Goal: Transaction & Acquisition: Purchase product/service

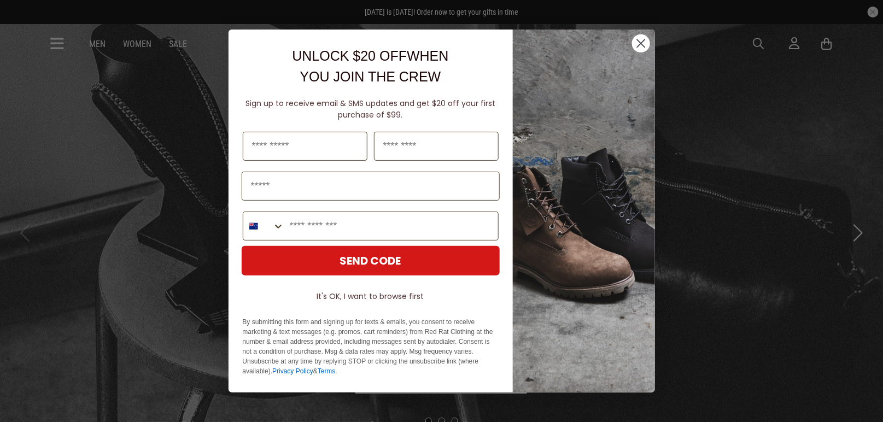
click at [642, 49] on circle "Close dialog" at bounding box center [640, 43] width 18 height 18
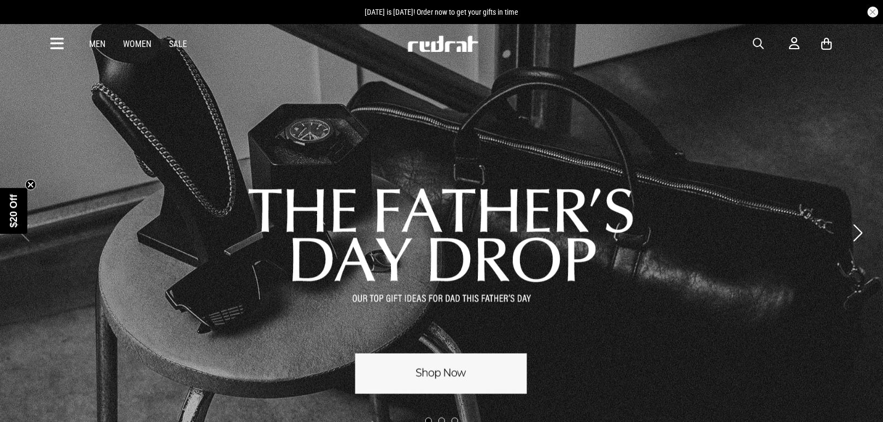
click at [58, 42] on icon at bounding box center [58, 44] width 14 height 18
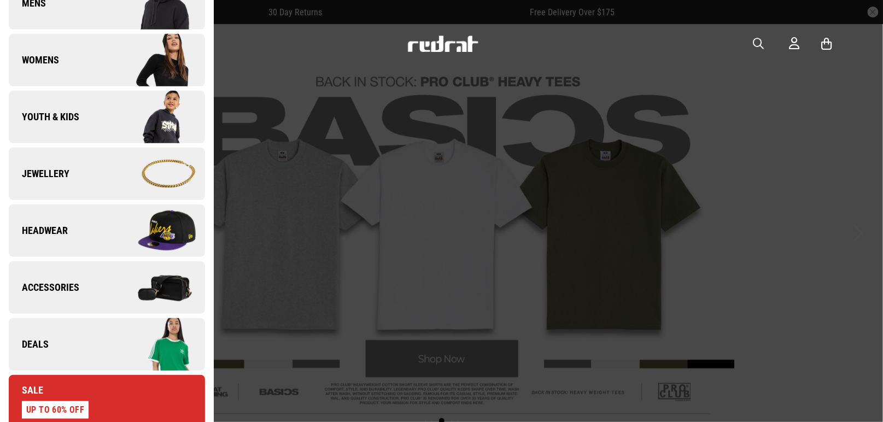
scroll to position [209, 0]
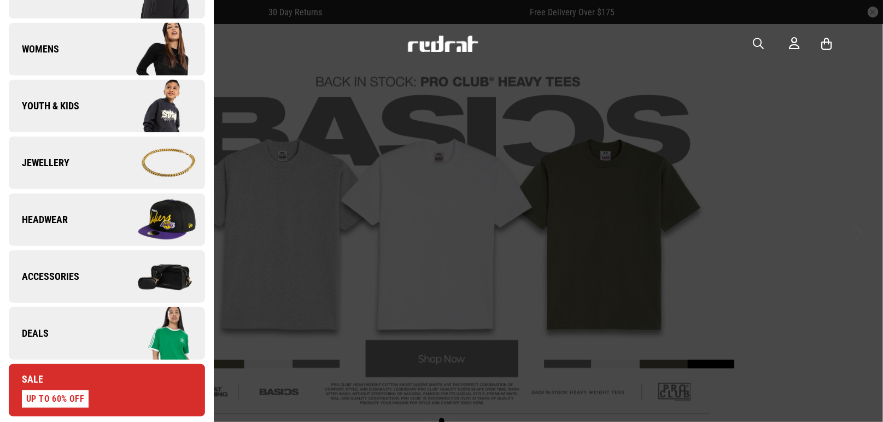
click at [160, 224] on img at bounding box center [156, 219] width 98 height 55
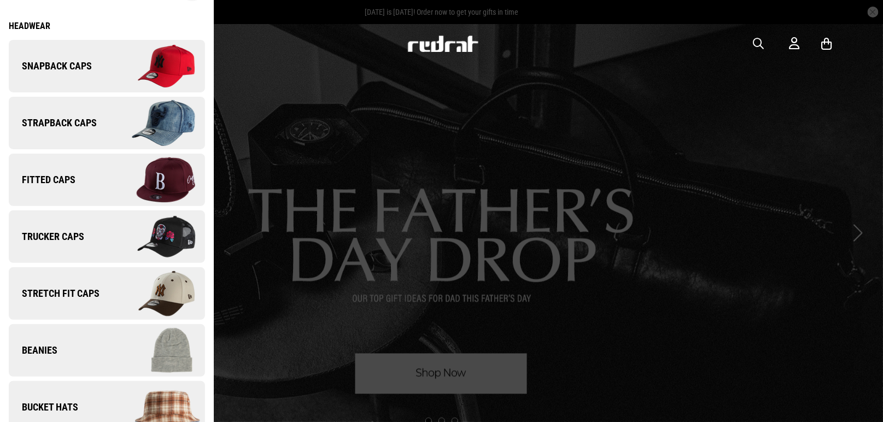
scroll to position [22, 0]
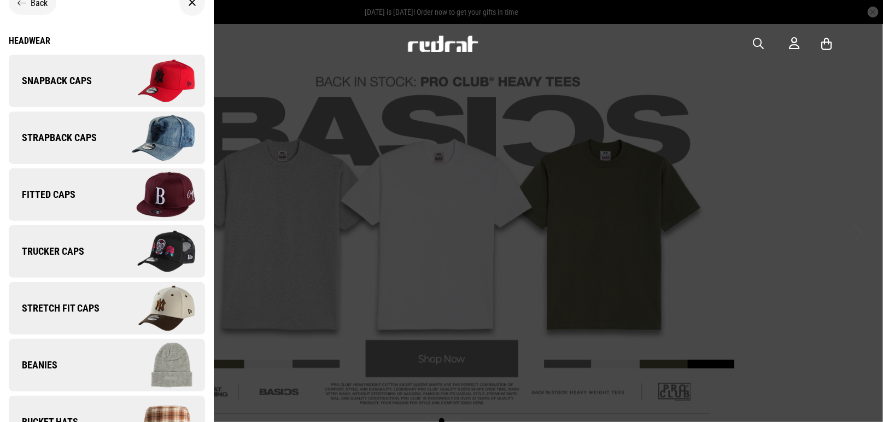
click at [100, 84] on link "Snapback Caps" at bounding box center [107, 81] width 196 height 52
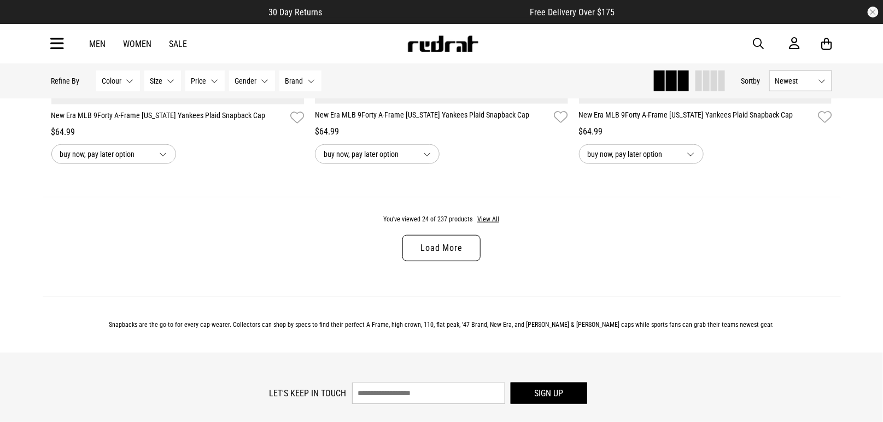
scroll to position [3527, 0]
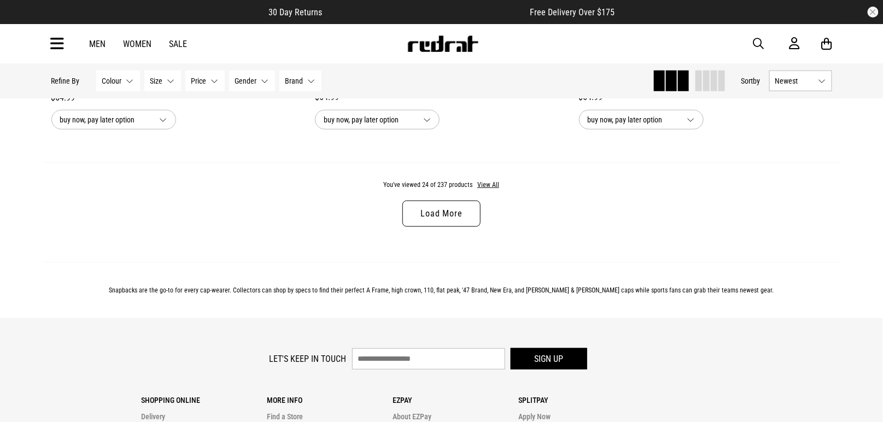
click at [456, 210] on link "Load More" at bounding box center [441, 214] width 78 height 26
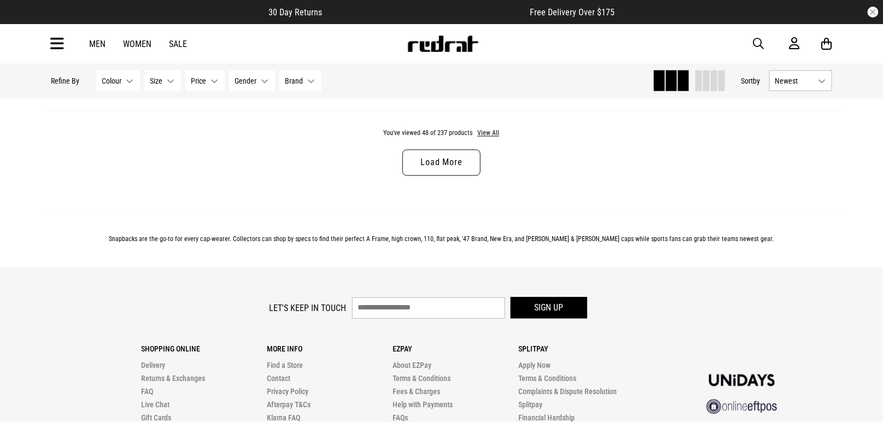
scroll to position [7060, 0]
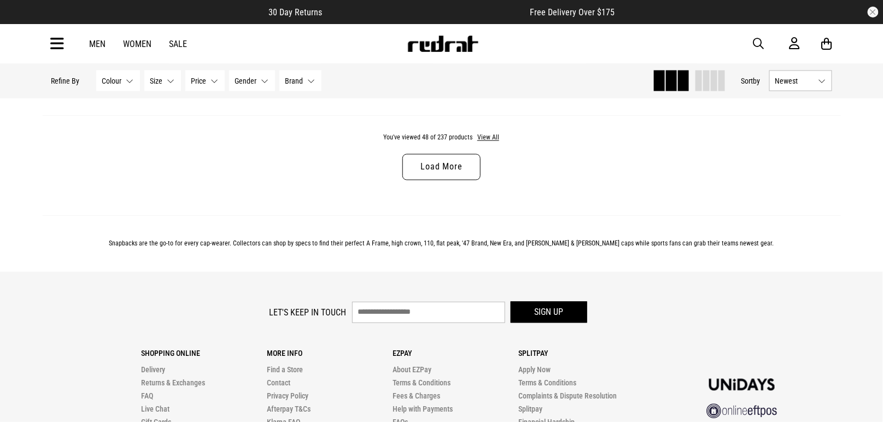
click at [95, 44] on link "Men" at bounding box center [98, 44] width 16 height 10
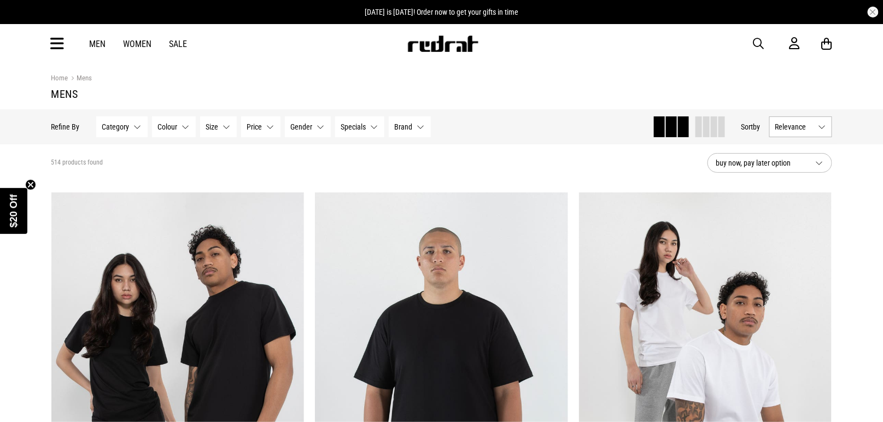
click at [55, 42] on icon at bounding box center [58, 44] width 14 height 18
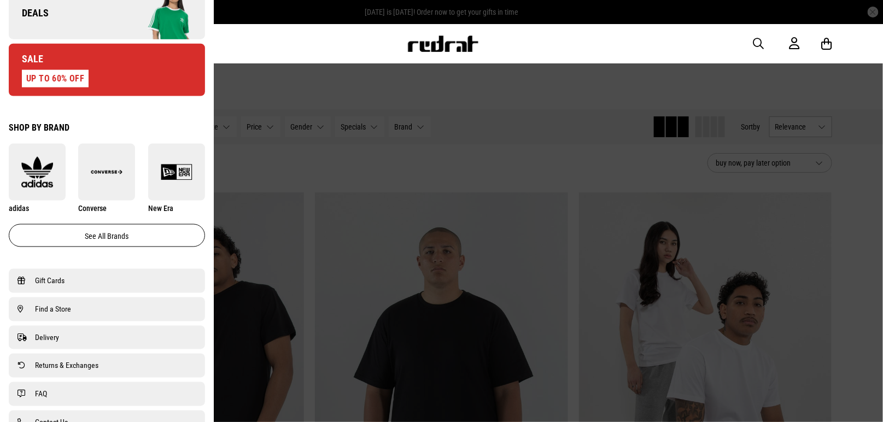
scroll to position [536, 0]
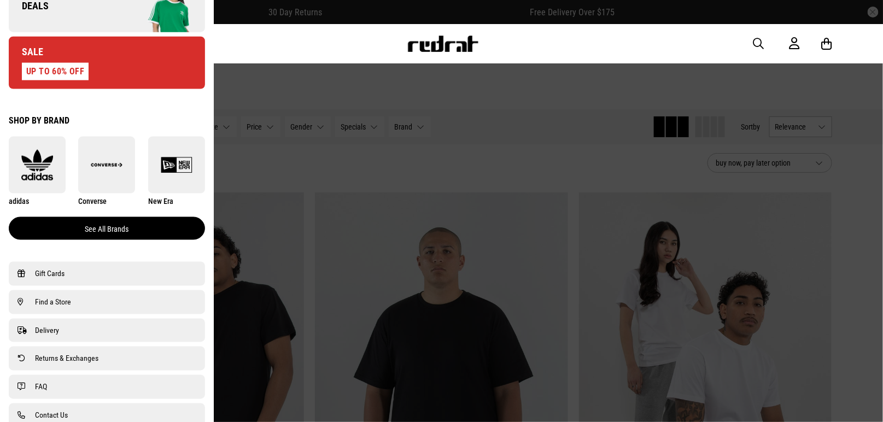
click at [128, 226] on link "See all brands" at bounding box center [107, 228] width 196 height 23
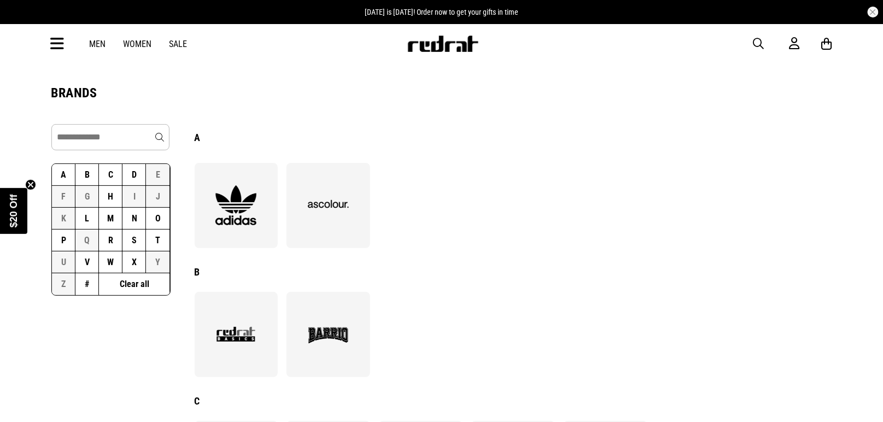
click at [112, 177] on button "C" at bounding box center [111, 175] width 24 height 22
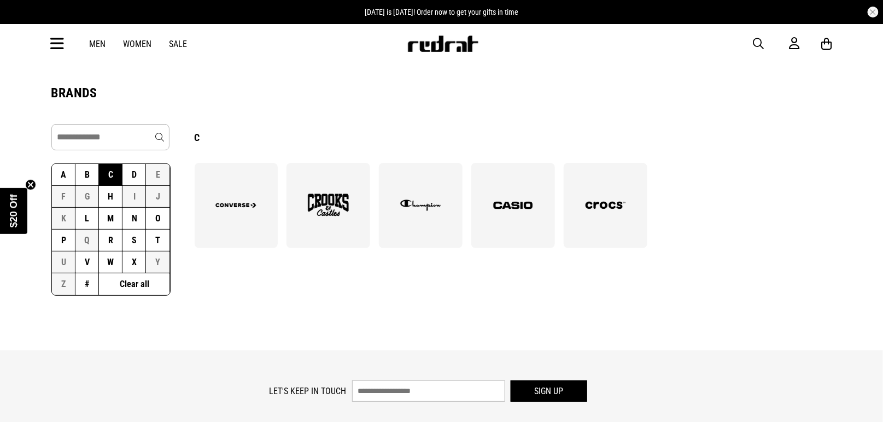
click at [415, 218] on img at bounding box center [421, 205] width 60 height 41
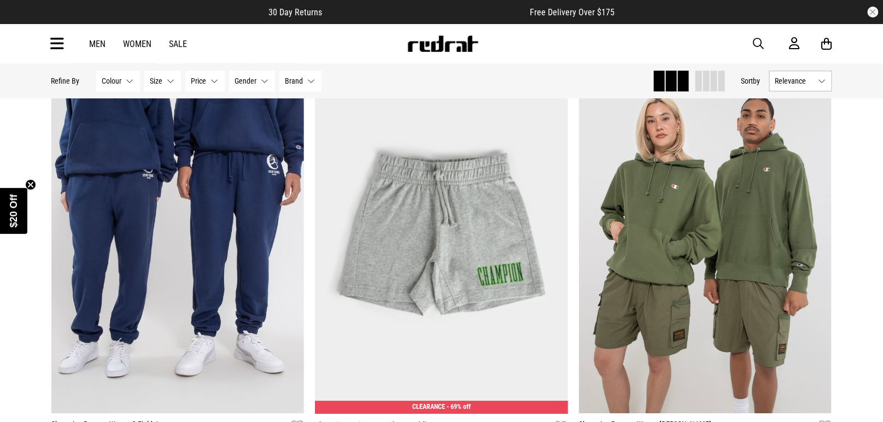
scroll to position [1003, 0]
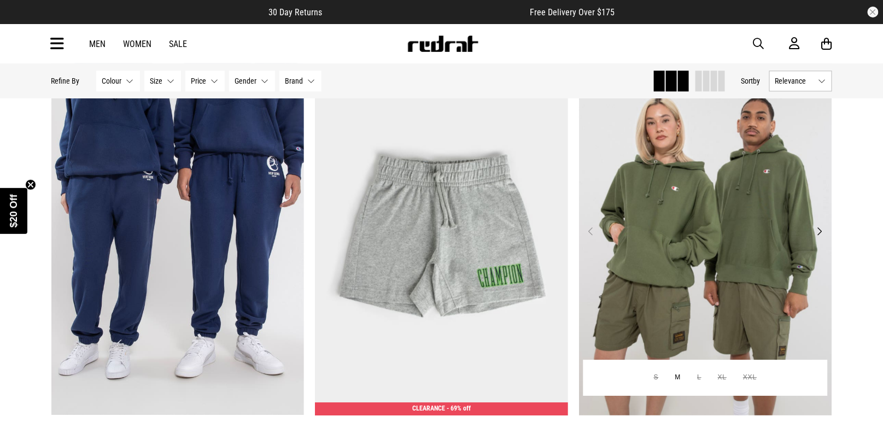
click at [821, 229] on button "Next" at bounding box center [819, 231] width 14 height 13
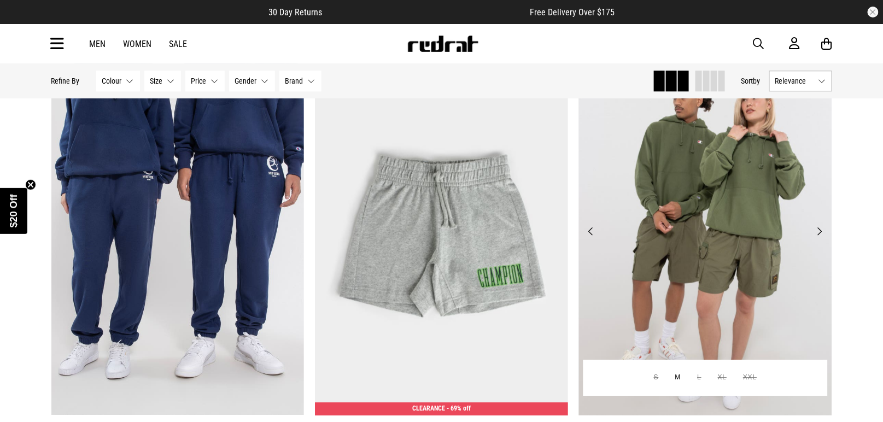
click at [819, 229] on button "Next" at bounding box center [819, 231] width 14 height 13
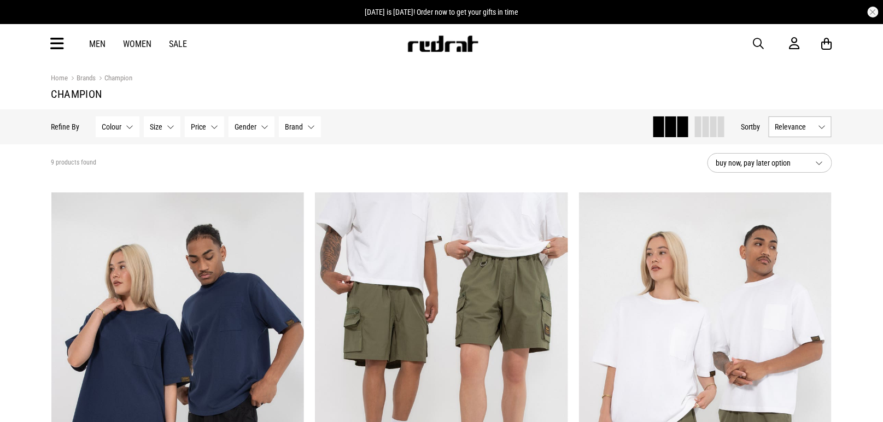
click at [99, 46] on link "Men" at bounding box center [98, 44] width 16 height 10
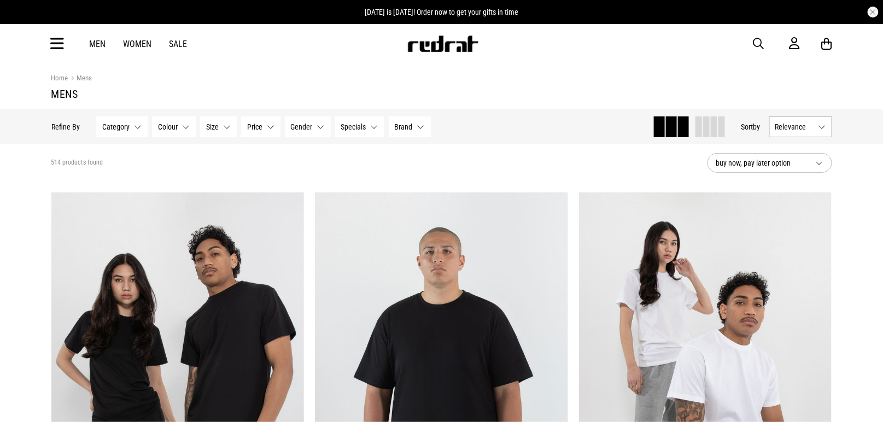
click at [51, 47] on icon at bounding box center [58, 44] width 14 height 18
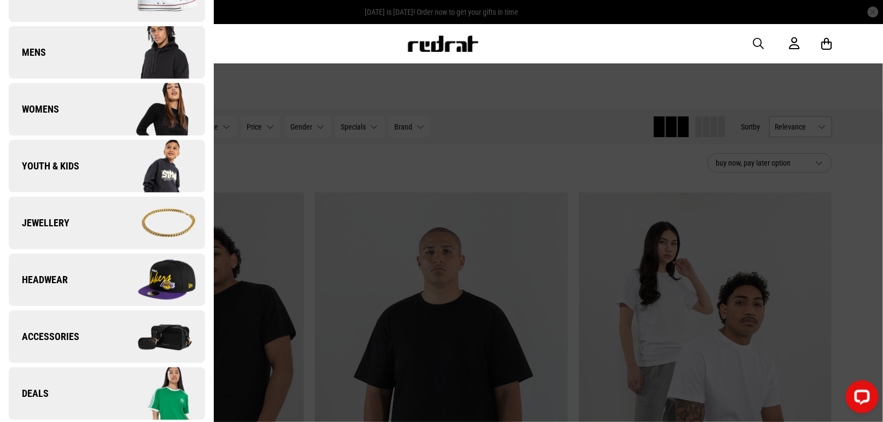
scroll to position [170, 0]
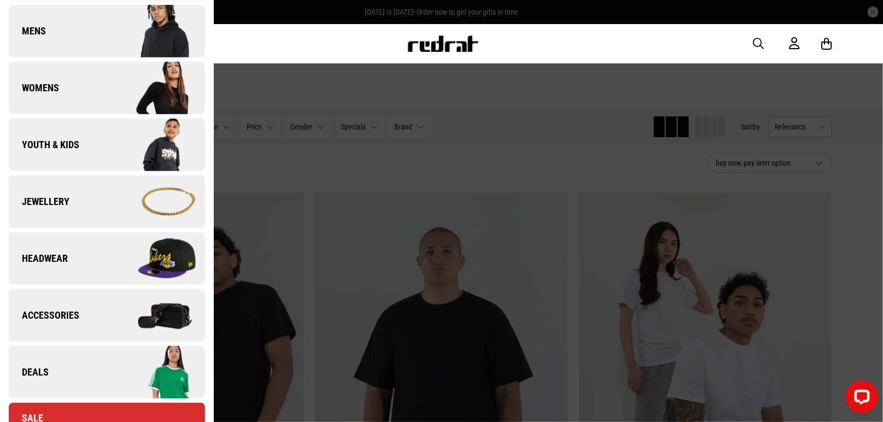
click at [125, 267] on img at bounding box center [156, 258] width 98 height 55
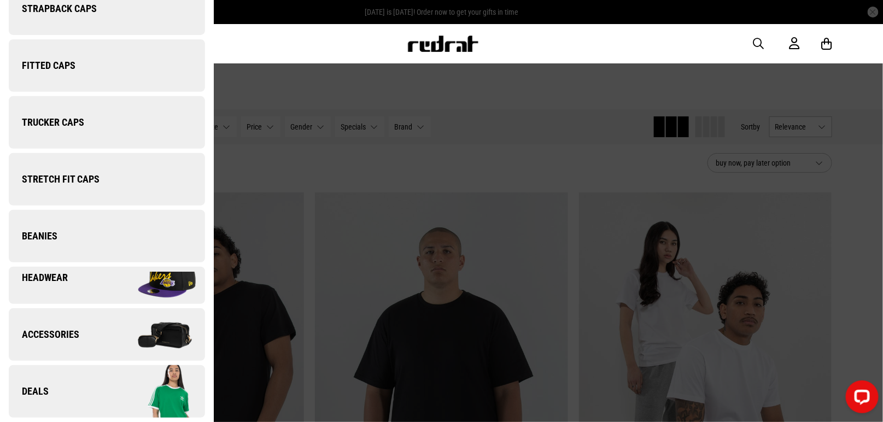
scroll to position [0, 0]
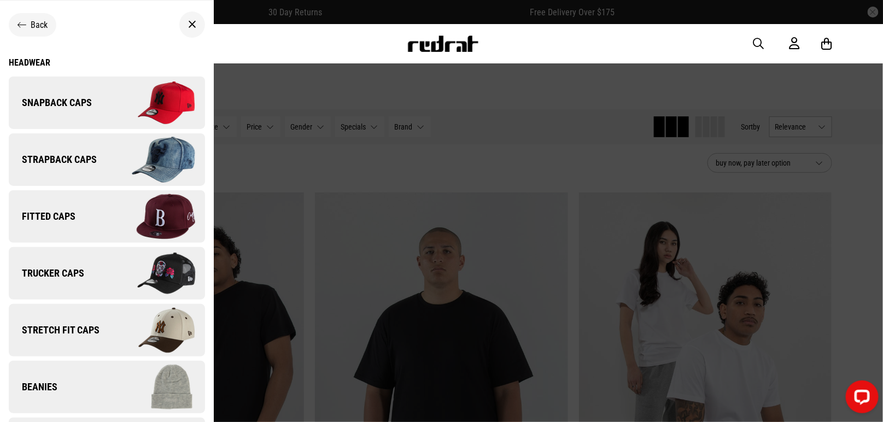
click at [110, 114] on img at bounding box center [156, 102] width 98 height 55
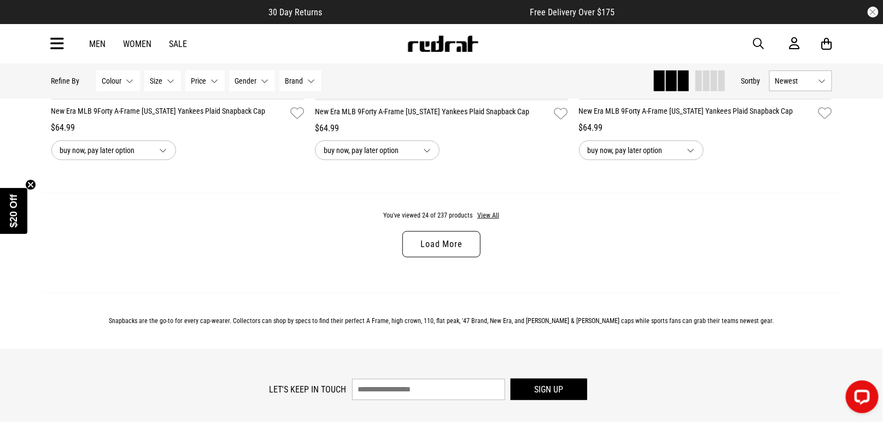
scroll to position [3545, 0]
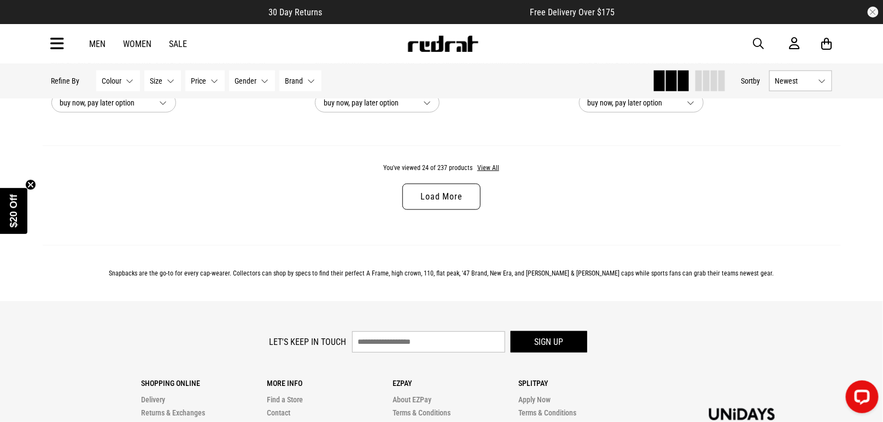
click at [444, 186] on link "Load More" at bounding box center [441, 197] width 78 height 26
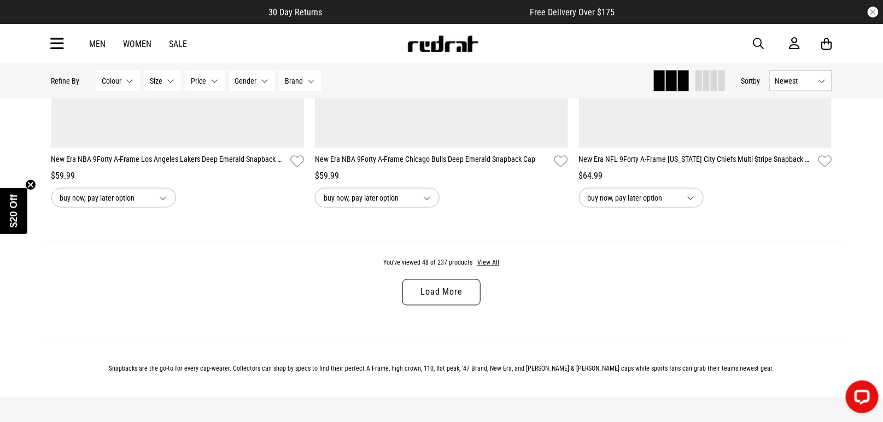
scroll to position [6939, 0]
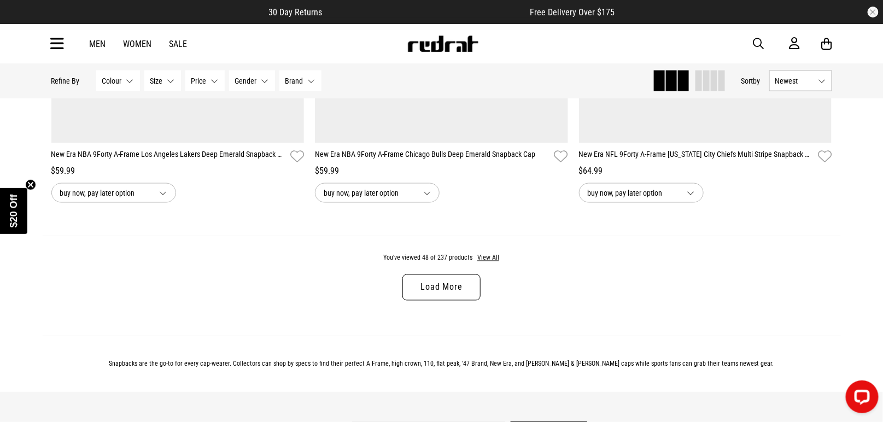
click at [443, 283] on link "Load More" at bounding box center [441, 287] width 78 height 26
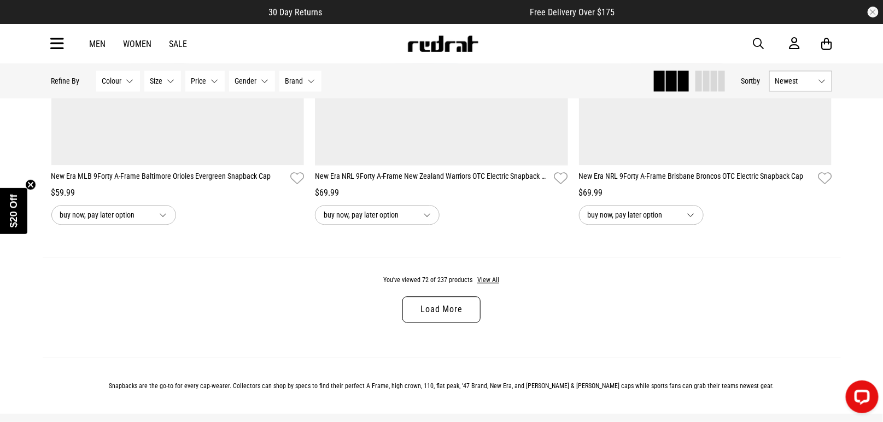
scroll to position [10372, 0]
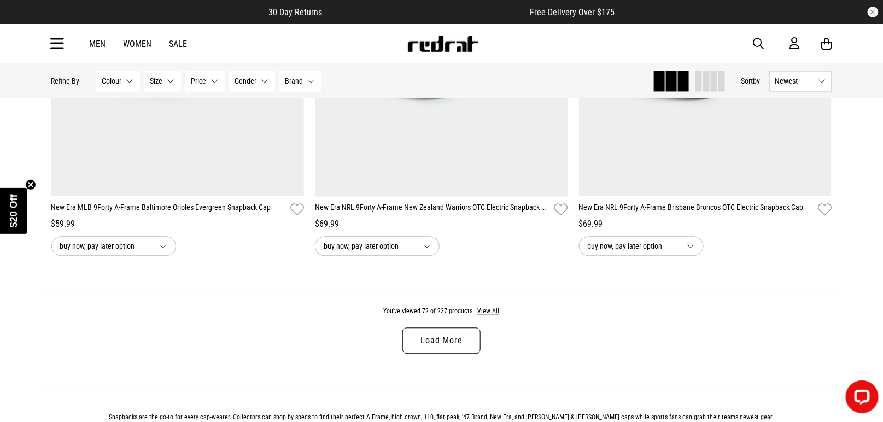
click at [429, 347] on div "You've viewed 72 of 237 products View All Load More" at bounding box center [442, 339] width 798 height 100
click at [429, 340] on link "Load More" at bounding box center [441, 340] width 78 height 26
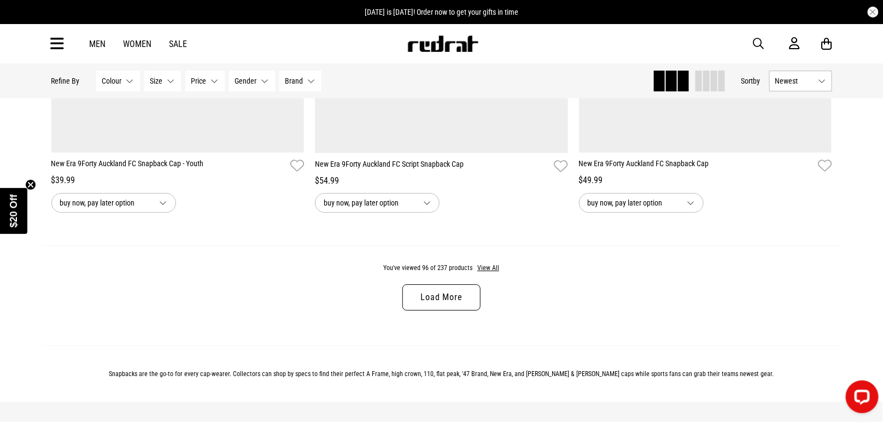
scroll to position [13903, 0]
click at [450, 290] on link "Load More" at bounding box center [441, 296] width 78 height 26
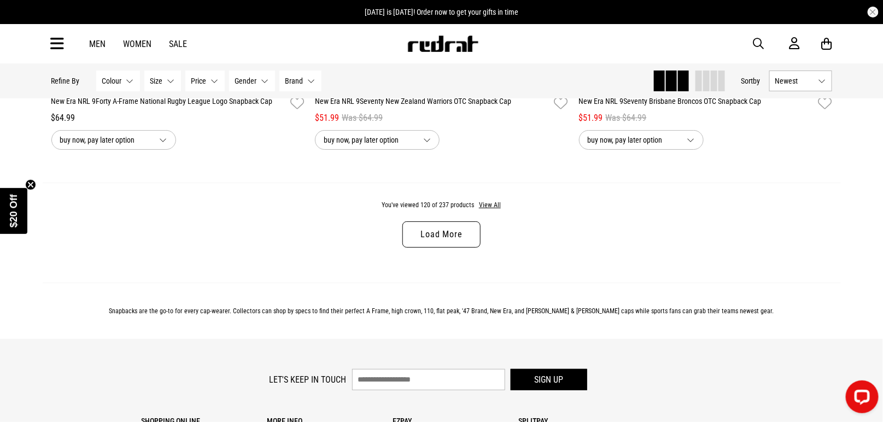
scroll to position [17444, 0]
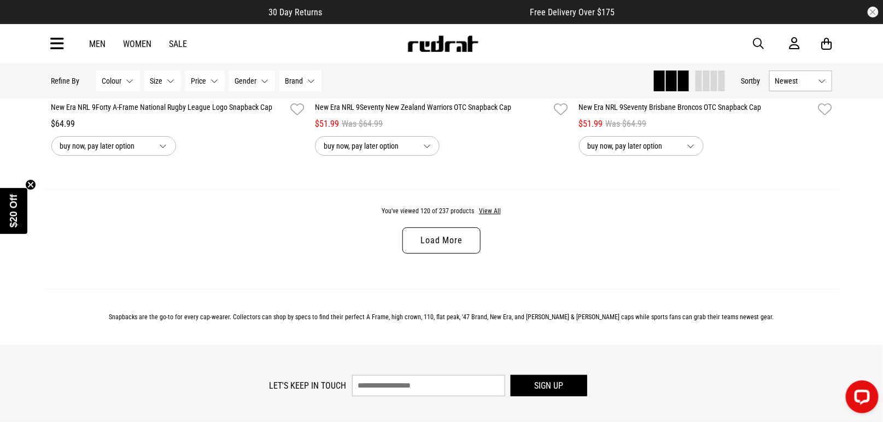
click at [460, 233] on link "Load More" at bounding box center [441, 240] width 78 height 26
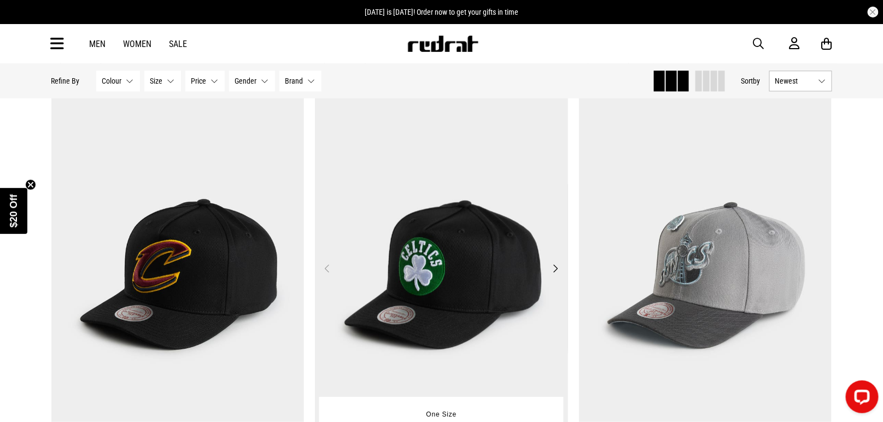
scroll to position [20150, 0]
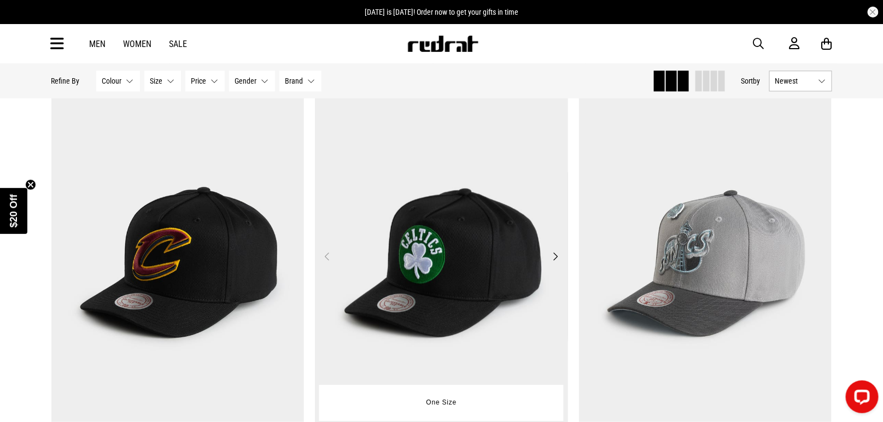
click at [555, 250] on button "Next" at bounding box center [556, 256] width 14 height 13
